Goal: Information Seeking & Learning: Learn about a topic

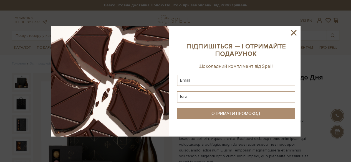
click at [295, 31] on icon at bounding box center [294, 33] width 6 height 6
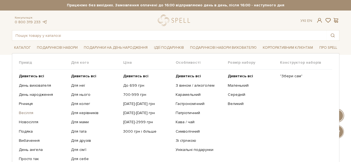
click at [28, 114] on link "Весілля" at bounding box center [43, 113] width 48 height 5
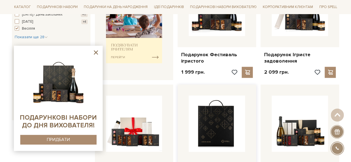
scroll to position [306, 0]
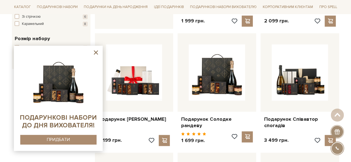
click at [96, 52] on icon at bounding box center [96, 53] width 4 height 4
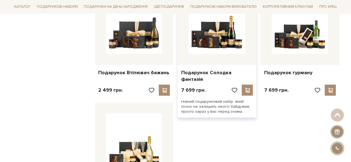
scroll to position [528, 0]
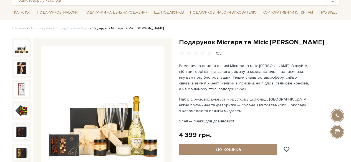
scroll to position [56, 0]
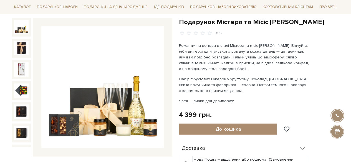
click at [122, 86] on img at bounding box center [102, 87] width 123 height 123
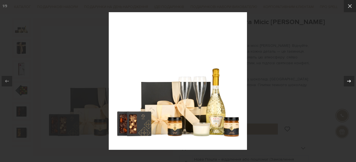
click at [346, 81] on icon at bounding box center [348, 81] width 7 height 7
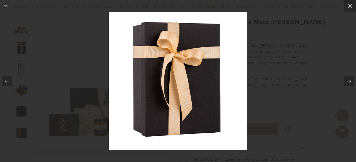
click at [347, 81] on icon at bounding box center [348, 81] width 7 height 7
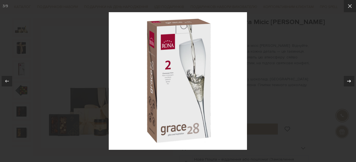
click at [348, 82] on icon at bounding box center [348, 81] width 7 height 7
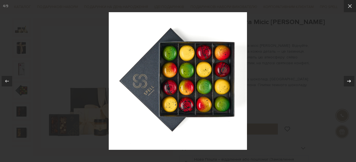
click at [347, 81] on icon at bounding box center [348, 81] width 7 height 7
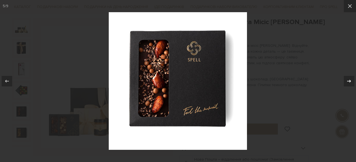
click at [347, 81] on icon at bounding box center [348, 81] width 7 height 7
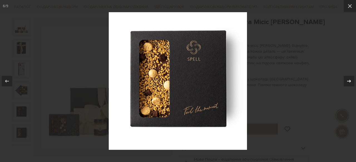
click at [347, 81] on icon at bounding box center [348, 81] width 7 height 7
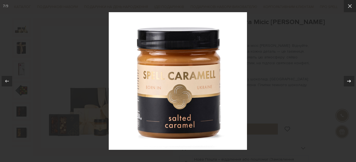
click at [347, 82] on icon at bounding box center [348, 81] width 7 height 7
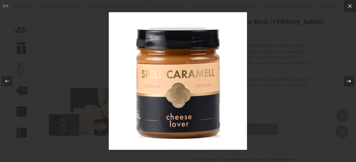
click at [347, 82] on icon at bounding box center [348, 81] width 7 height 7
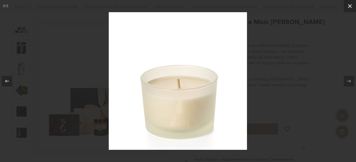
click at [349, 7] on icon at bounding box center [349, 6] width 7 height 7
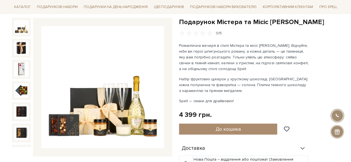
scroll to position [48, 0]
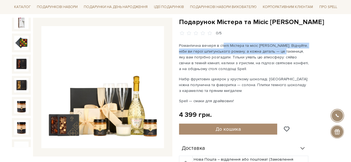
drag, startPoint x: 222, startPoint y: 46, endPoint x: 269, endPoint y: 60, distance: 49.6
click at [275, 50] on p "Романтична вечеря в стилі Містера та місіс Сміт. Відчуйте, ніби ви герої шпигун…" at bounding box center [244, 57] width 130 height 29
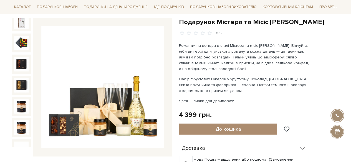
click at [256, 72] on div "Романтична вечеря в стилі Містера та місіс Сміт. Відчуйте, ніби ви герої шпигун…" at bounding box center [244, 73] width 130 height 61
drag, startPoint x: 239, startPoint y: 51, endPoint x: 272, endPoint y: 51, distance: 33.3
click at [272, 51] on p "Романтична вечеря в стилі Містера та місіс Сміт. Відчуйте, ніби ви герої шпигун…" at bounding box center [244, 57] width 130 height 29
click at [255, 73] on div "Романтична вечеря в стилі Містера та місіс Сміт. Відчуйте, ніби ви герої шпигун…" at bounding box center [244, 73] width 130 height 61
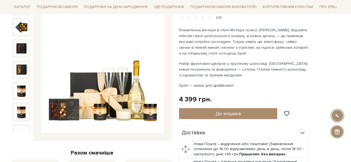
scroll to position [83, 0]
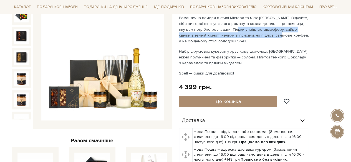
drag, startPoint x: 220, startPoint y: 32, endPoint x: 256, endPoint y: 35, distance: 36.5
click at [256, 35] on p "Романтична вечеря в стилі Містера та місіс Сміт. Відчуйте, ніби ви герої шпигун…" at bounding box center [244, 29] width 130 height 29
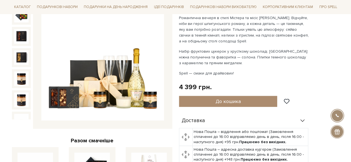
click at [237, 44] on div "Романтична вечеря в стилі Містера та місіс Сміт. Відчуйте, ніби ви герої шпигун…" at bounding box center [244, 45] width 130 height 61
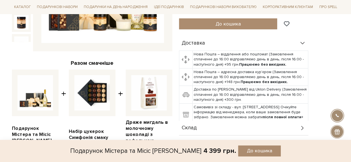
scroll to position [194, 0]
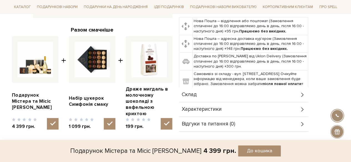
click at [236, 95] on div "Склад" at bounding box center [243, 95] width 129 height 14
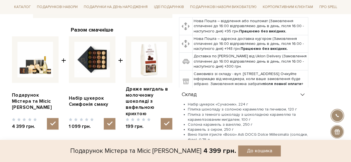
click at [236, 95] on div "Склад" at bounding box center [243, 95] width 129 height 14
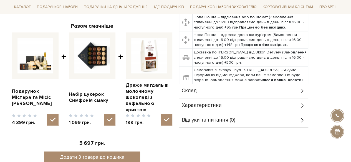
scroll to position [250, 0]
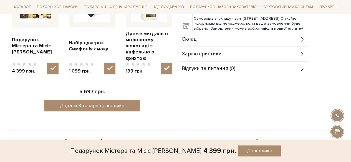
click at [217, 43] on div "Склад" at bounding box center [243, 39] width 129 height 14
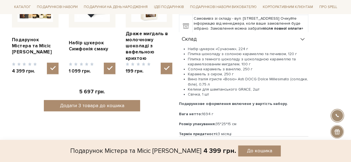
click at [214, 38] on div "Склад" at bounding box center [243, 39] width 129 height 14
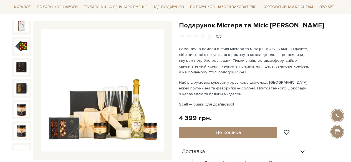
scroll to position [0, 0]
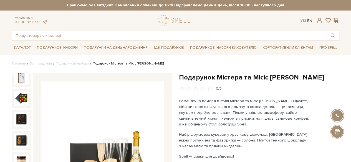
click at [310, 21] on link "En" at bounding box center [309, 20] width 5 height 5
